Goal: Information Seeking & Learning: Learn about a topic

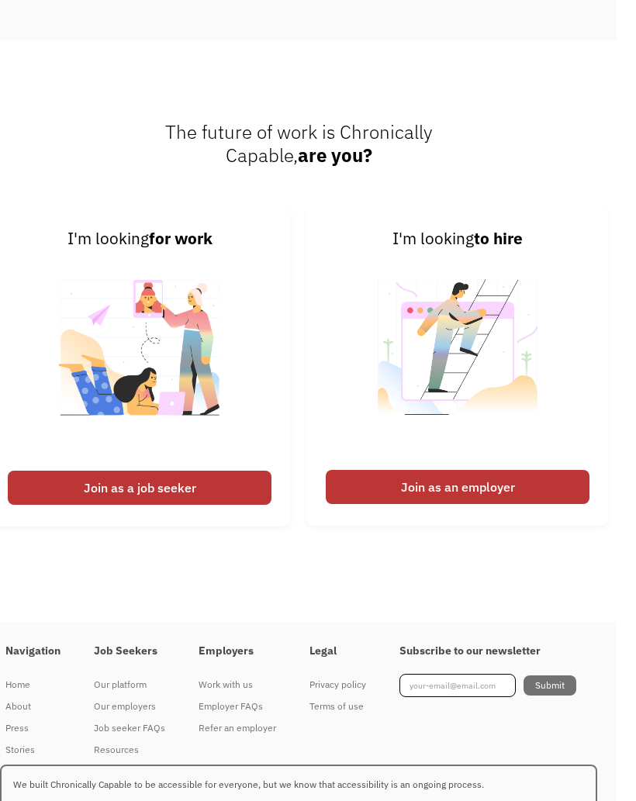
scroll to position [4397, 19]
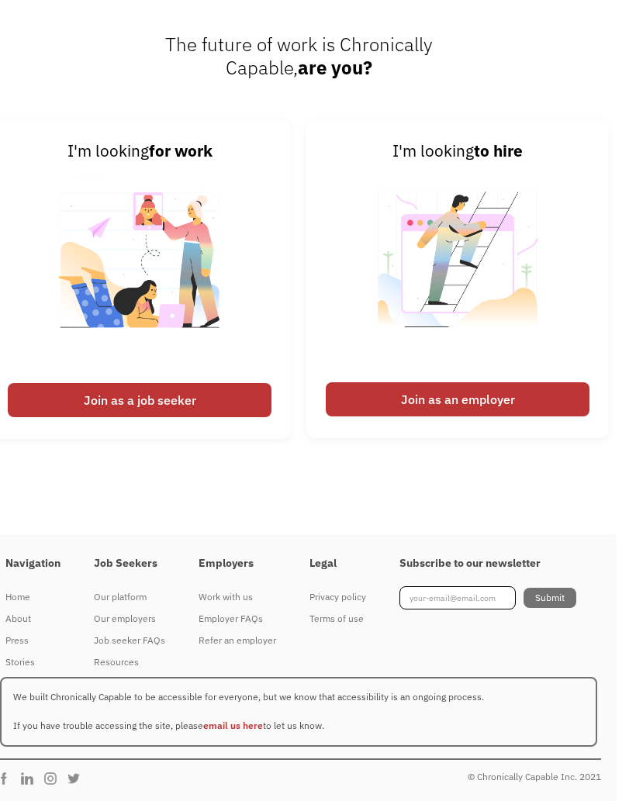
click at [68, 417] on div "Join as a job seeker" at bounding box center [140, 400] width 264 height 34
click at [84, 417] on div "Join as a job seeker" at bounding box center [140, 400] width 264 height 34
click at [53, 375] on img at bounding box center [139, 270] width 185 height 212
click at [82, 417] on div "Join as a job seeker" at bounding box center [140, 400] width 264 height 34
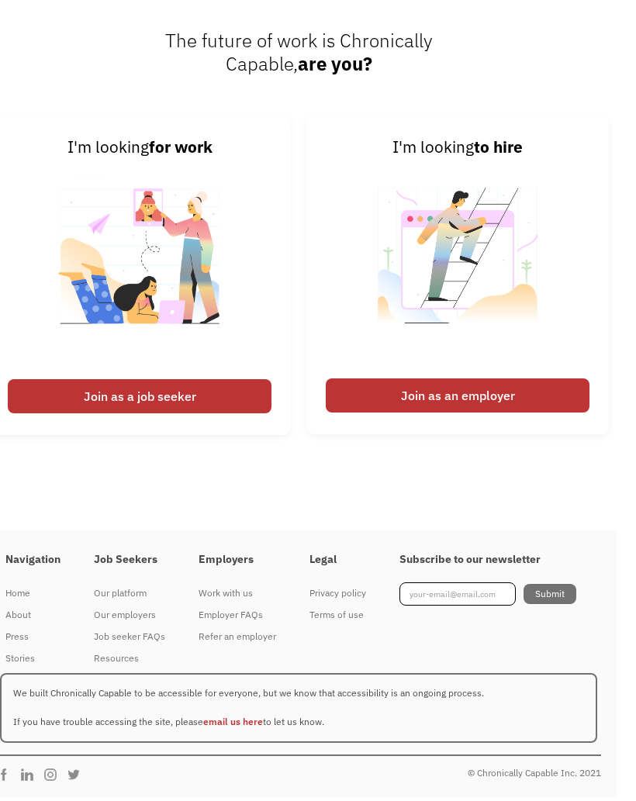
scroll to position [4577, 19]
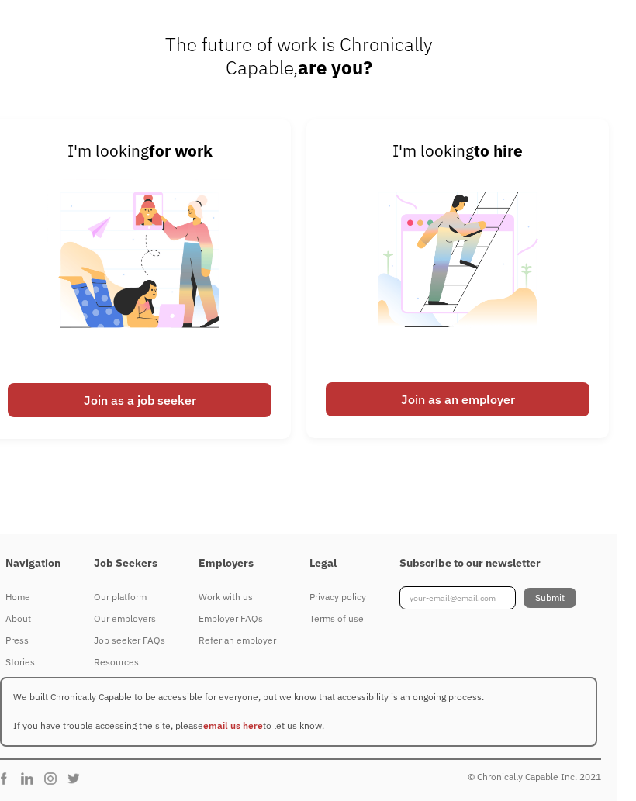
click at [70, 404] on div "Join as a job seeker" at bounding box center [140, 400] width 264 height 34
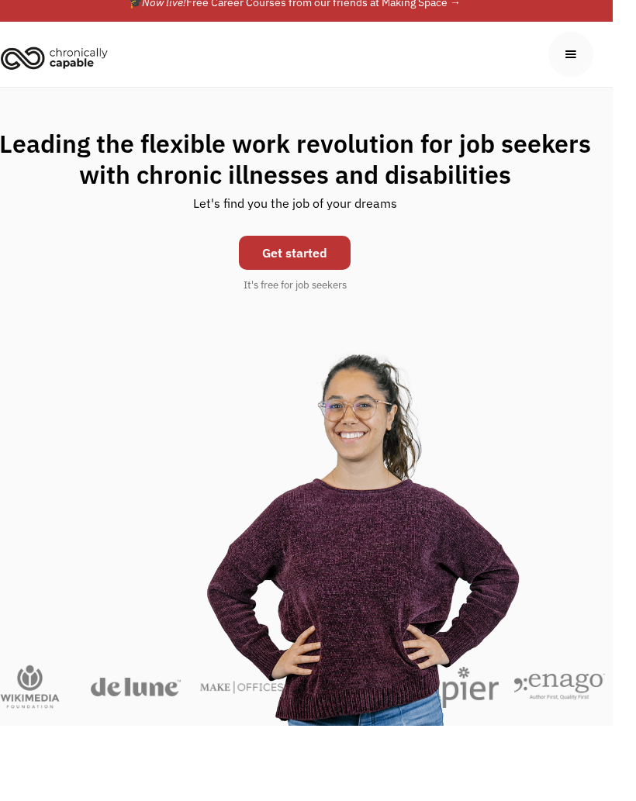
scroll to position [0, 19]
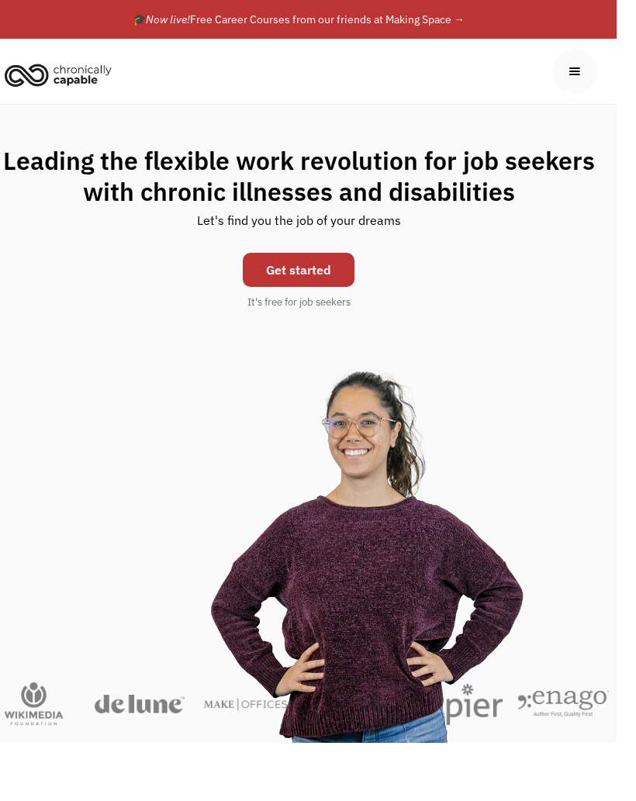
click at [325, 267] on link "Get started" at bounding box center [299, 270] width 112 height 34
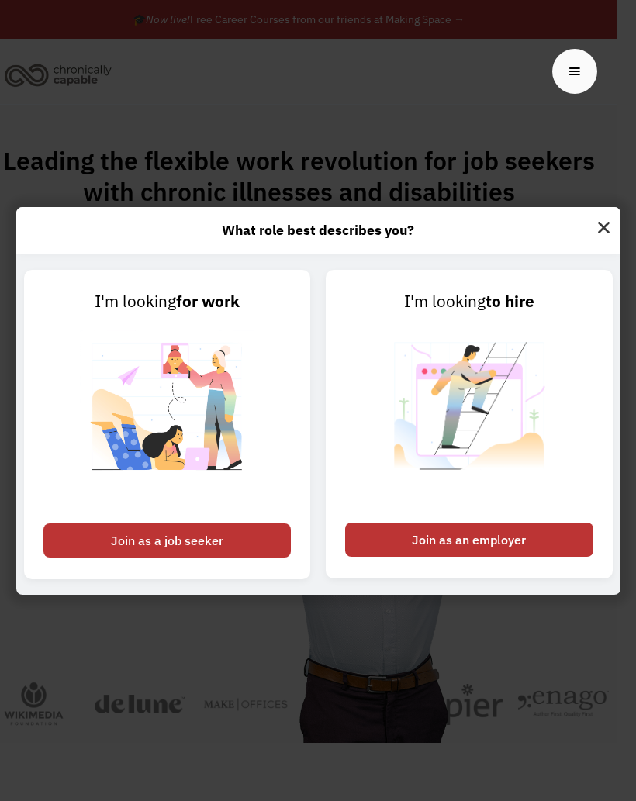
click at [127, 558] on div "Join as a job seeker" at bounding box center [167, 540] width 248 height 34
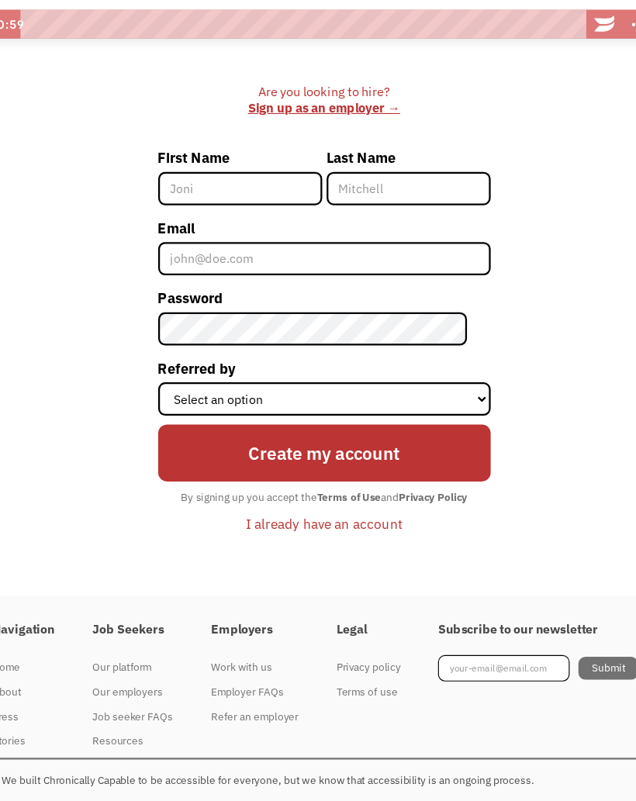
scroll to position [488, 0]
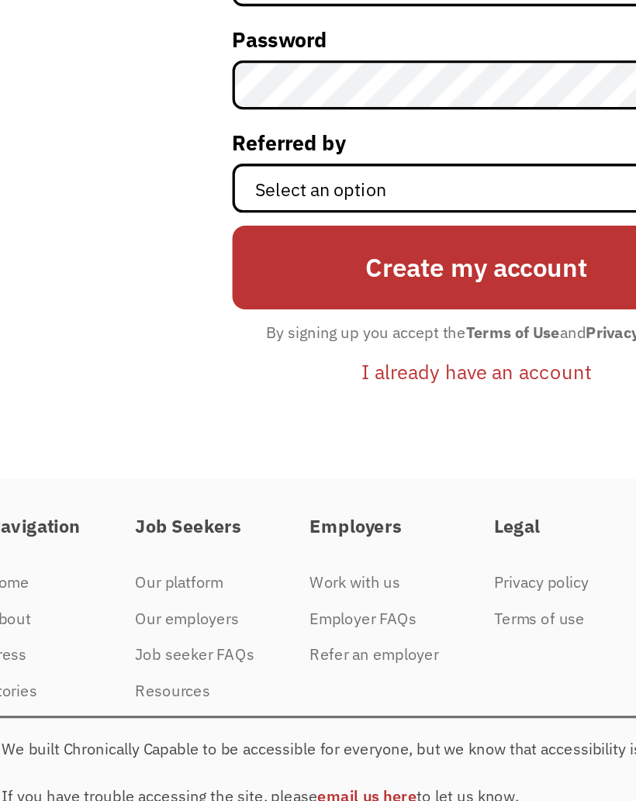
click at [113, 609] on div "Our employers" at bounding box center [148, 618] width 71 height 19
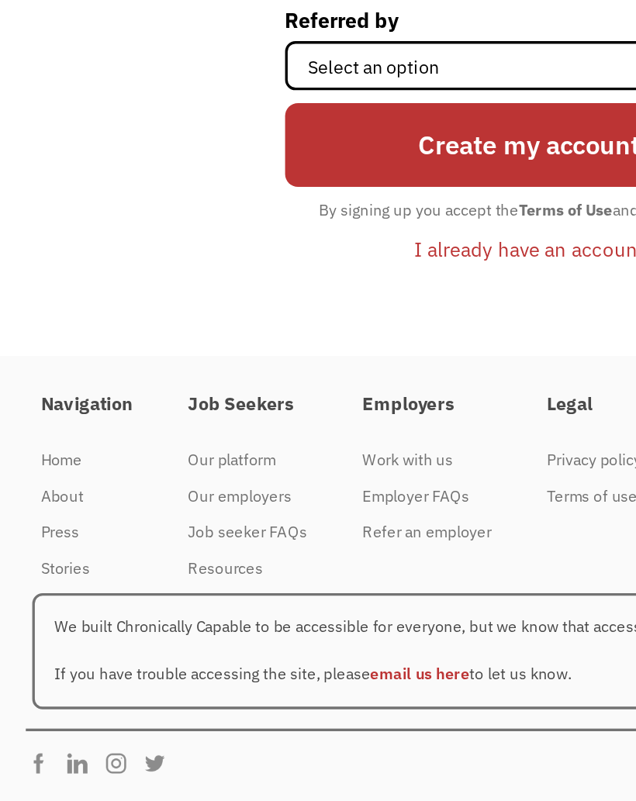
click at [117, 630] on div "Job seeker FAQs" at bounding box center [148, 639] width 71 height 19
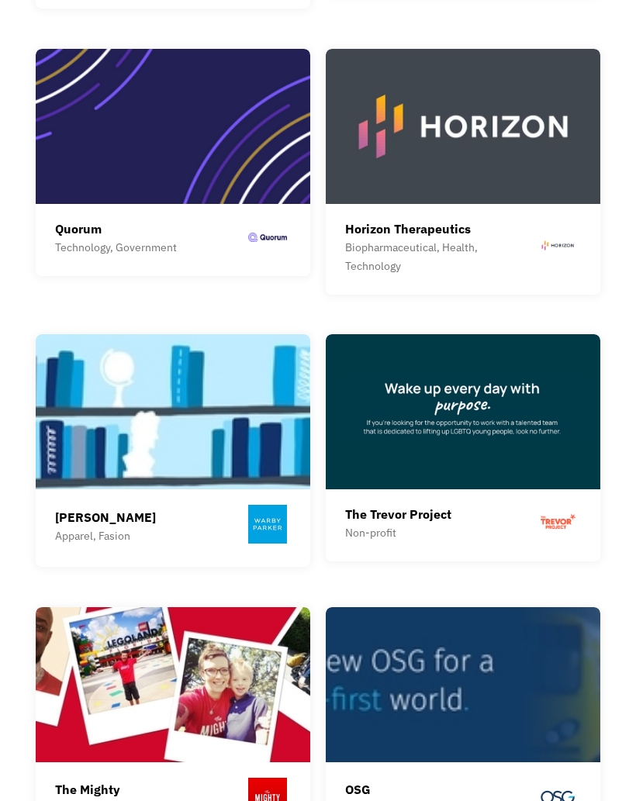
scroll to position [1761, 0]
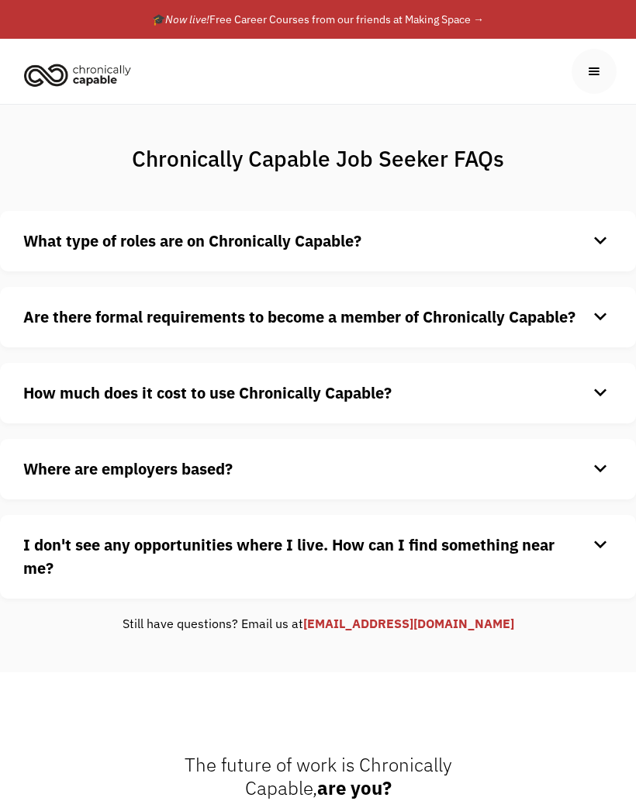
click at [571, 245] on h4 "What type of roles are on Chronically Capable?" at bounding box center [305, 241] width 564 height 23
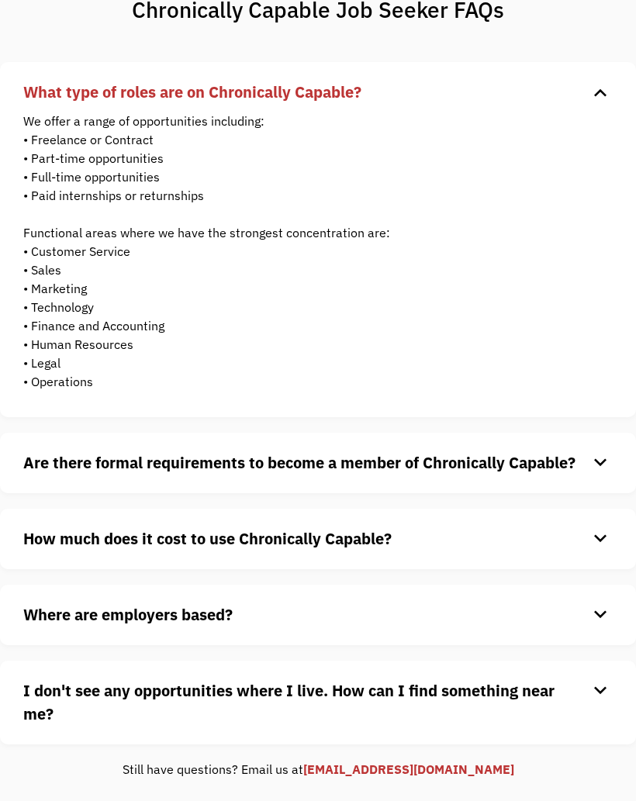
scroll to position [247, 0]
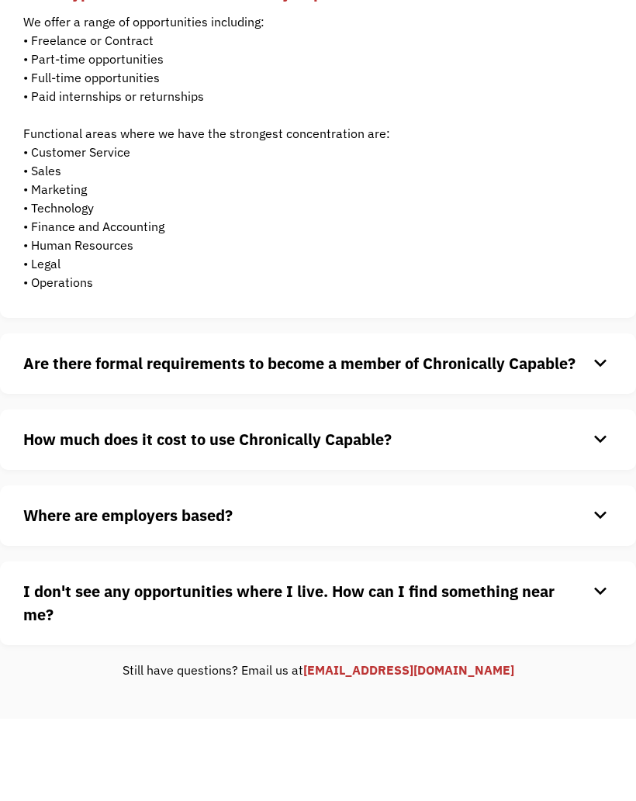
click at [524, 365] on strong "Are there formal requirements to become a member of Chronically Capable?" at bounding box center [299, 364] width 552 height 21
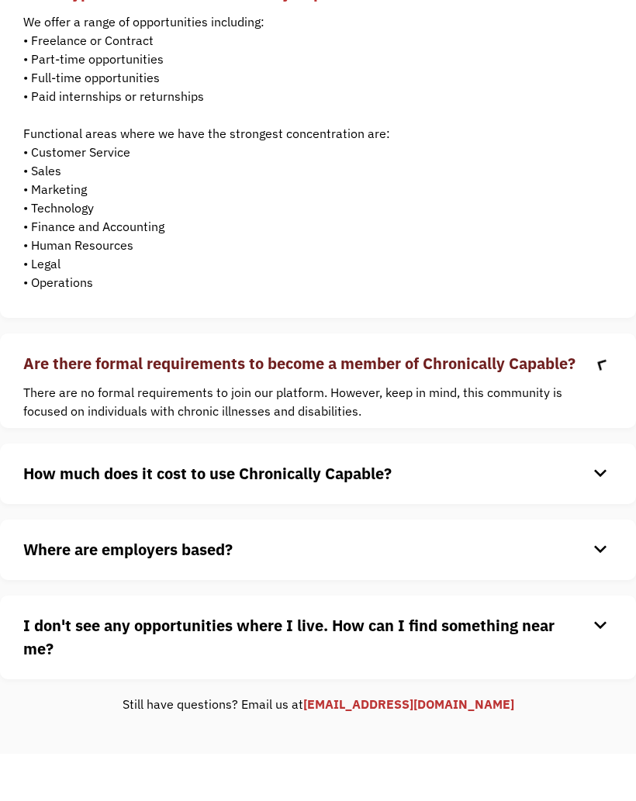
scroll to position [248, 0]
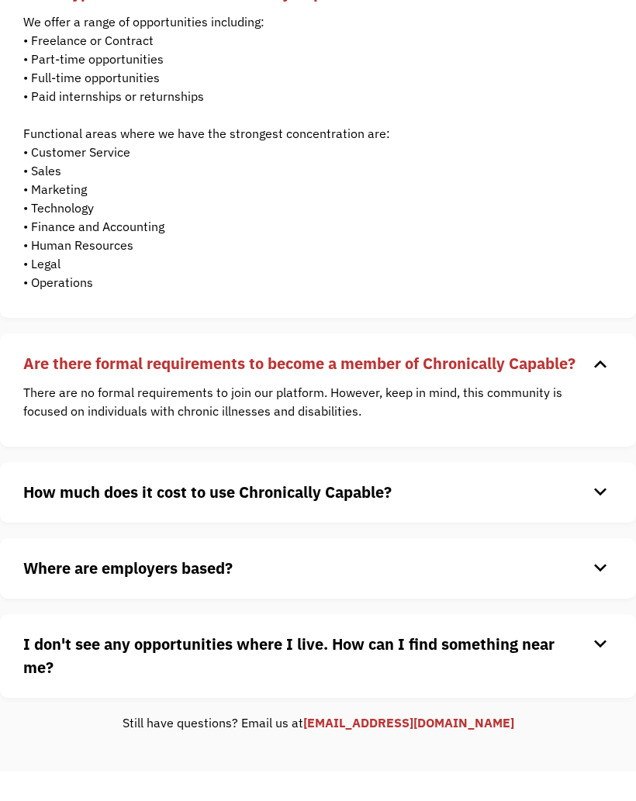
click at [41, 571] on strong "Where are employers based?" at bounding box center [127, 568] width 209 height 21
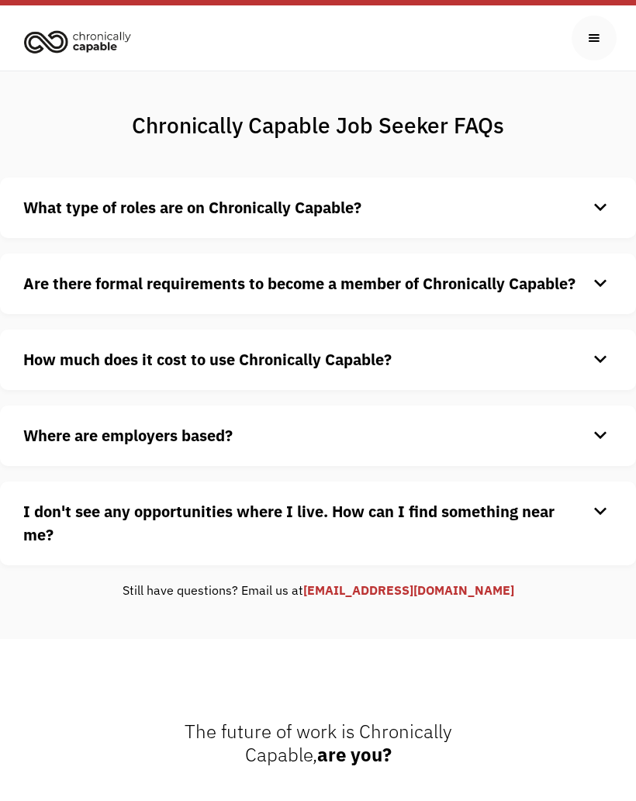
scroll to position [33, 0]
